Goal: Transaction & Acquisition: Purchase product/service

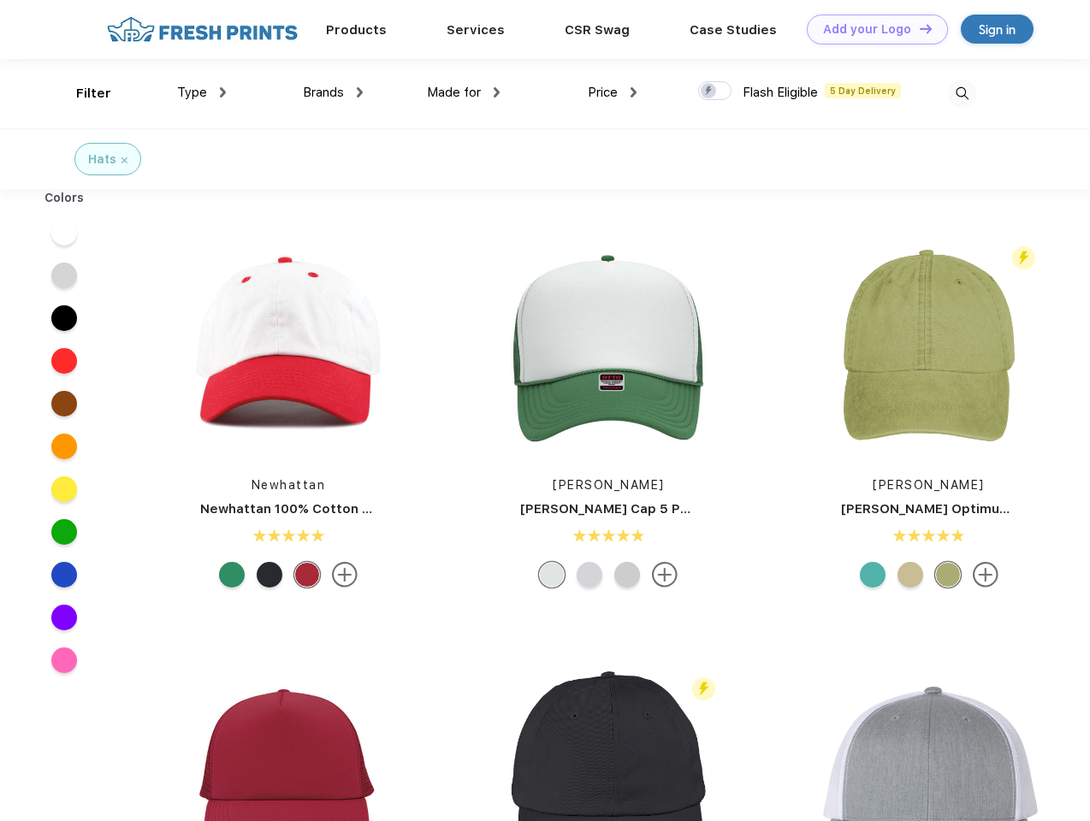
scroll to position [1, 0]
click at [871, 29] on link "Add your Logo Design Tool" at bounding box center [877, 30] width 141 height 30
click at [0, 0] on div "Design Tool" at bounding box center [0, 0] width 0 height 0
click at [918, 28] on link "Add your Logo Design Tool" at bounding box center [877, 30] width 141 height 30
click at [82, 93] on div "Filter" at bounding box center [93, 94] width 35 height 20
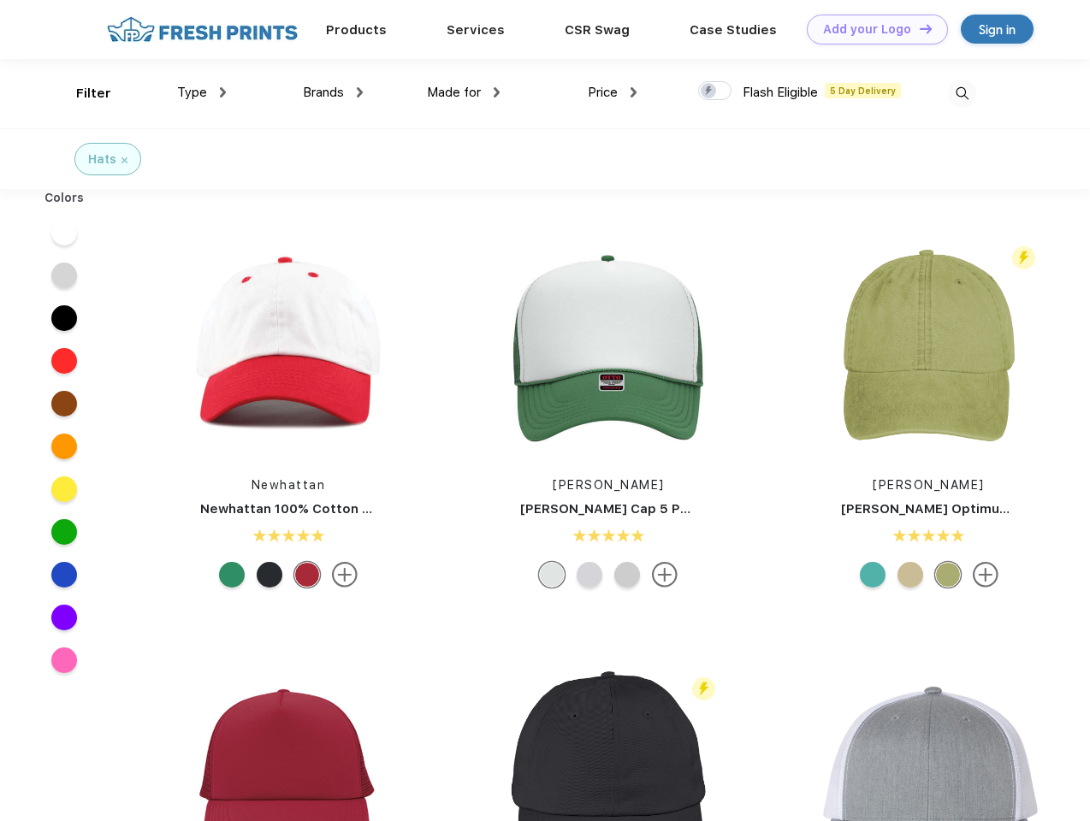
click at [202, 92] on span "Type" at bounding box center [192, 92] width 30 height 15
click at [333, 92] on span "Brands" at bounding box center [323, 92] width 41 height 15
click at [464, 92] on span "Made for" at bounding box center [454, 92] width 54 height 15
click at [613, 92] on span "Price" at bounding box center [603, 92] width 30 height 15
click at [715, 92] on div at bounding box center [714, 90] width 33 height 19
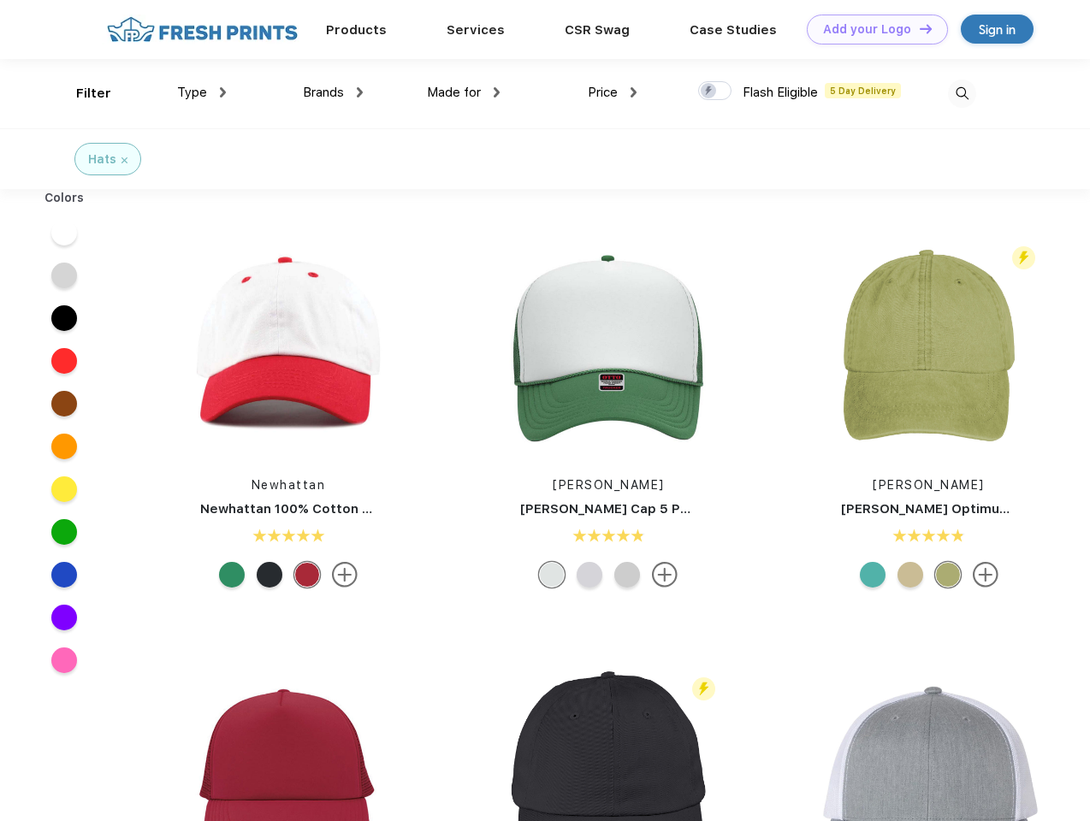
click at [709, 92] on input "checkbox" at bounding box center [703, 85] width 11 height 11
click at [962, 93] on img at bounding box center [962, 94] width 28 height 28
